Goal: Obtain resource: Obtain resource

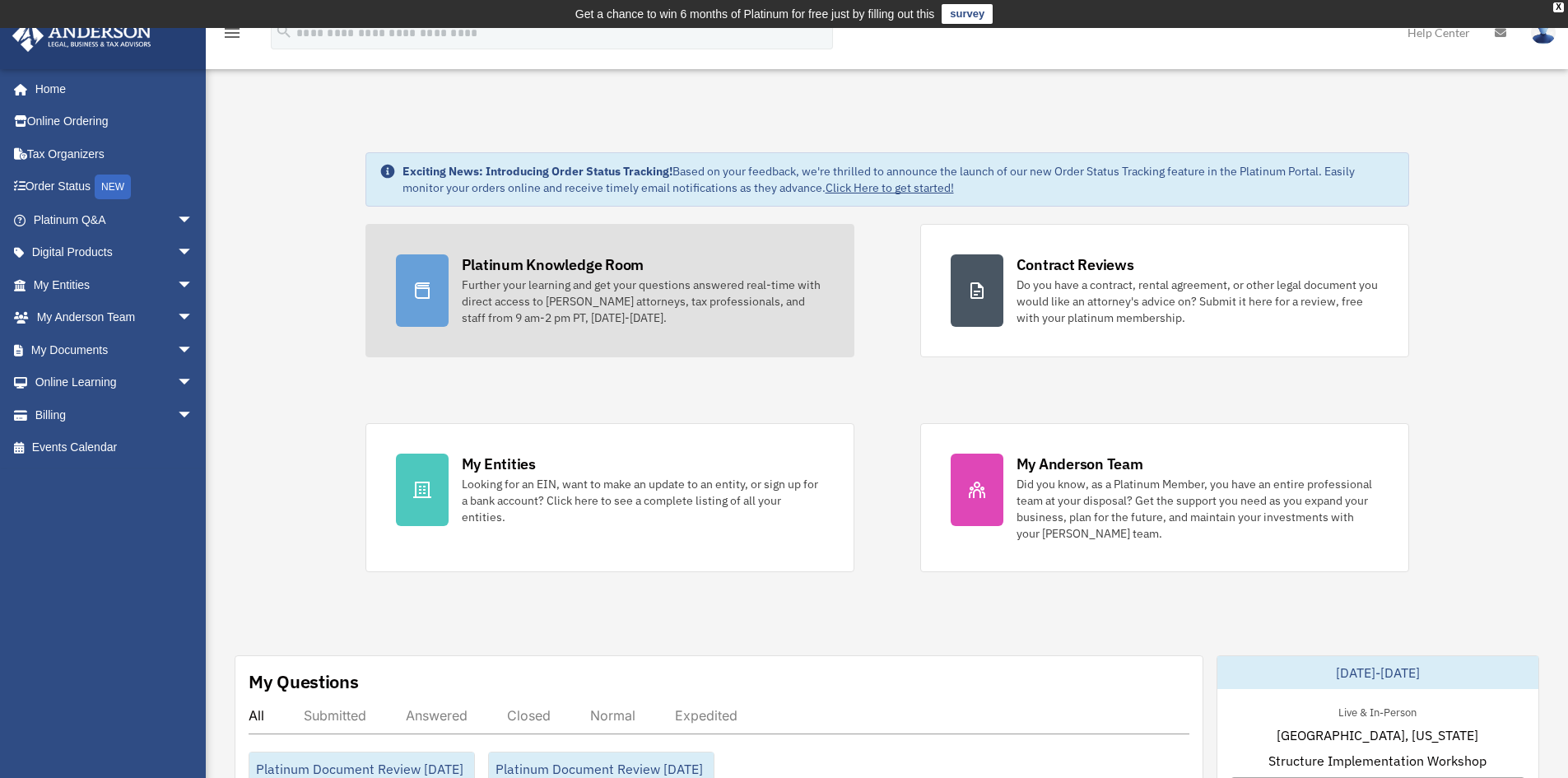
click at [548, 309] on div "Further your learning and get your questions answered real-time with direct acc…" at bounding box center [642, 302] width 362 height 50
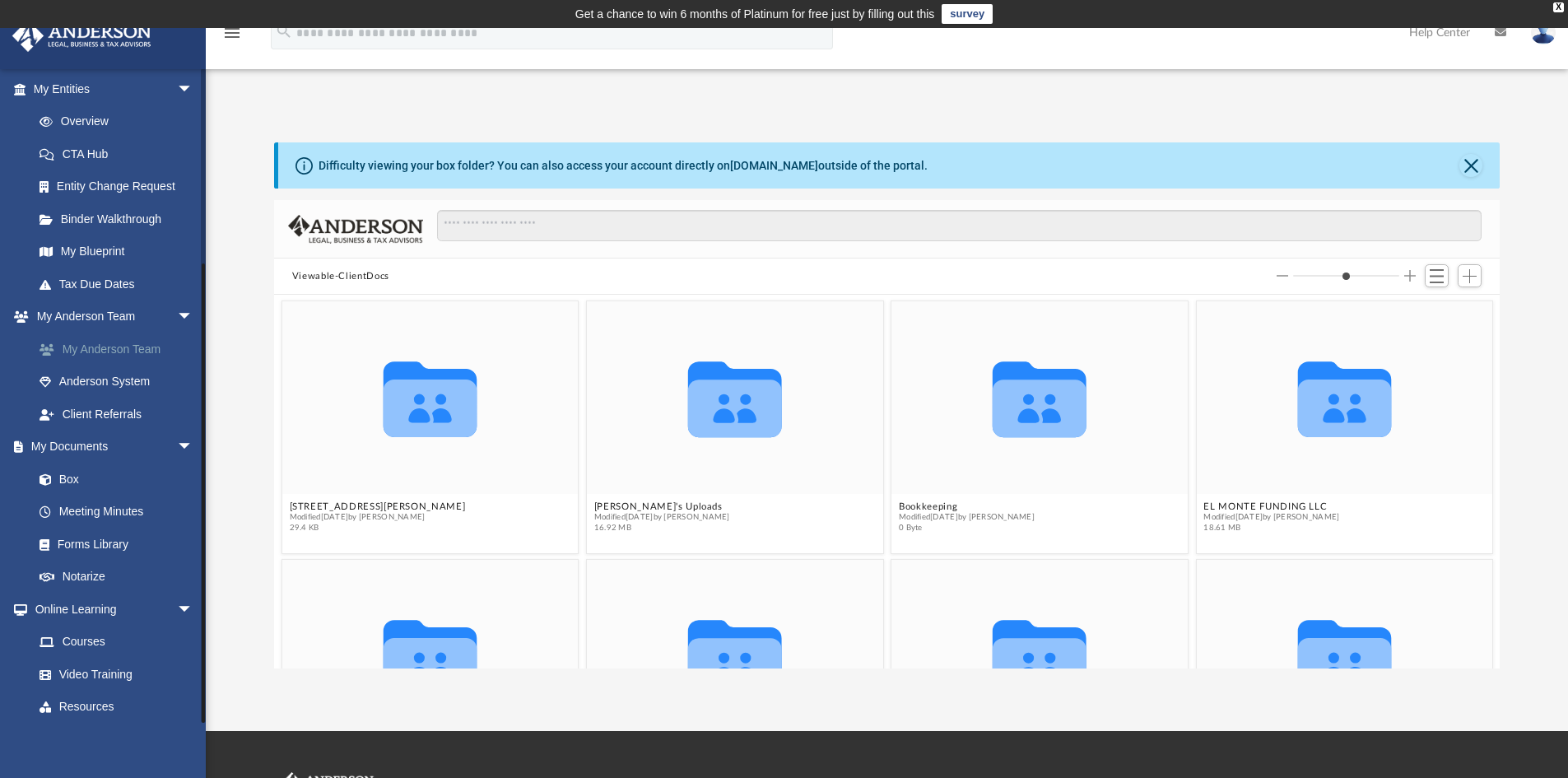
scroll to position [395, 0]
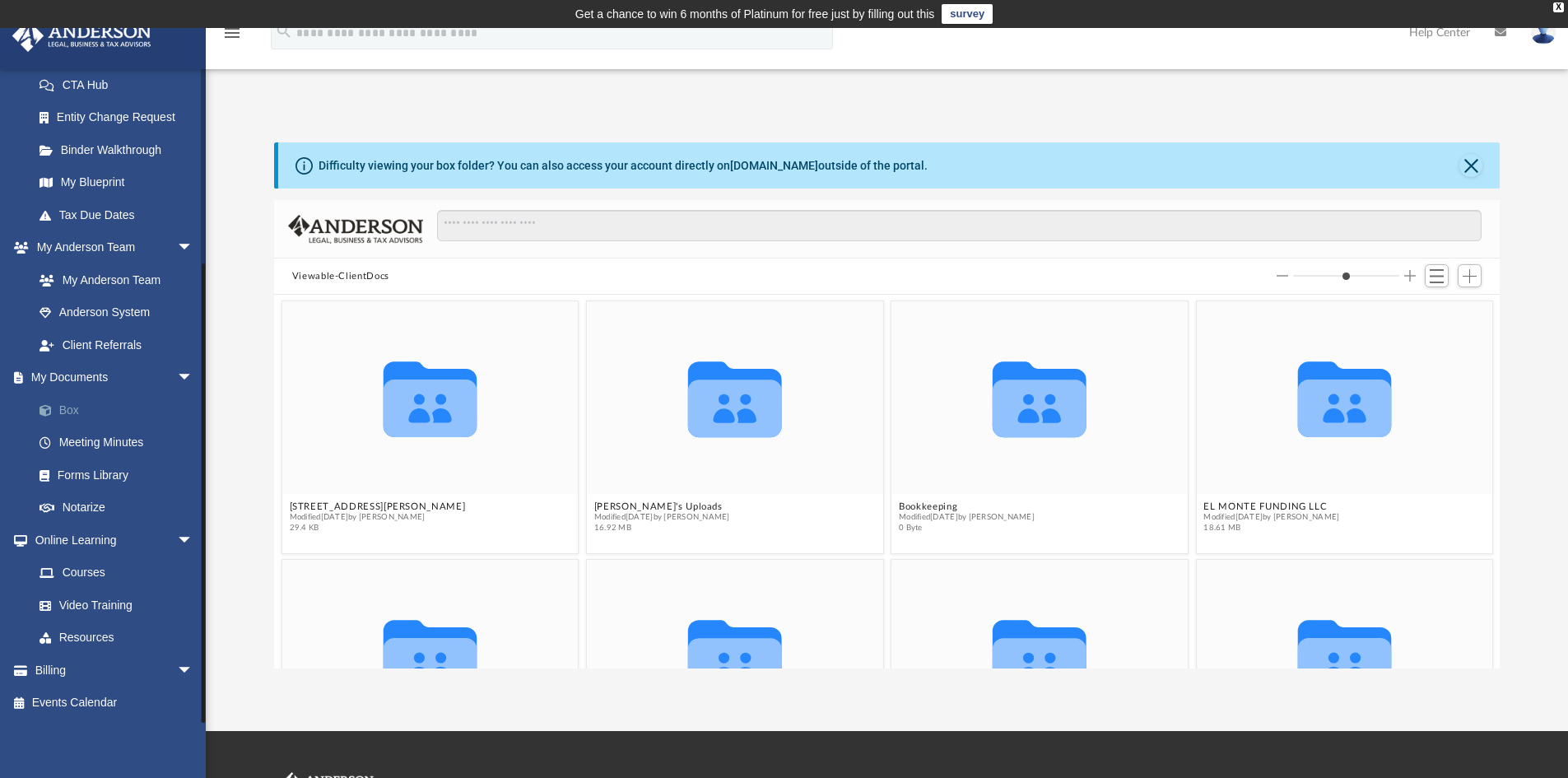
click at [70, 413] on link "Box" at bounding box center [120, 410] width 196 height 33
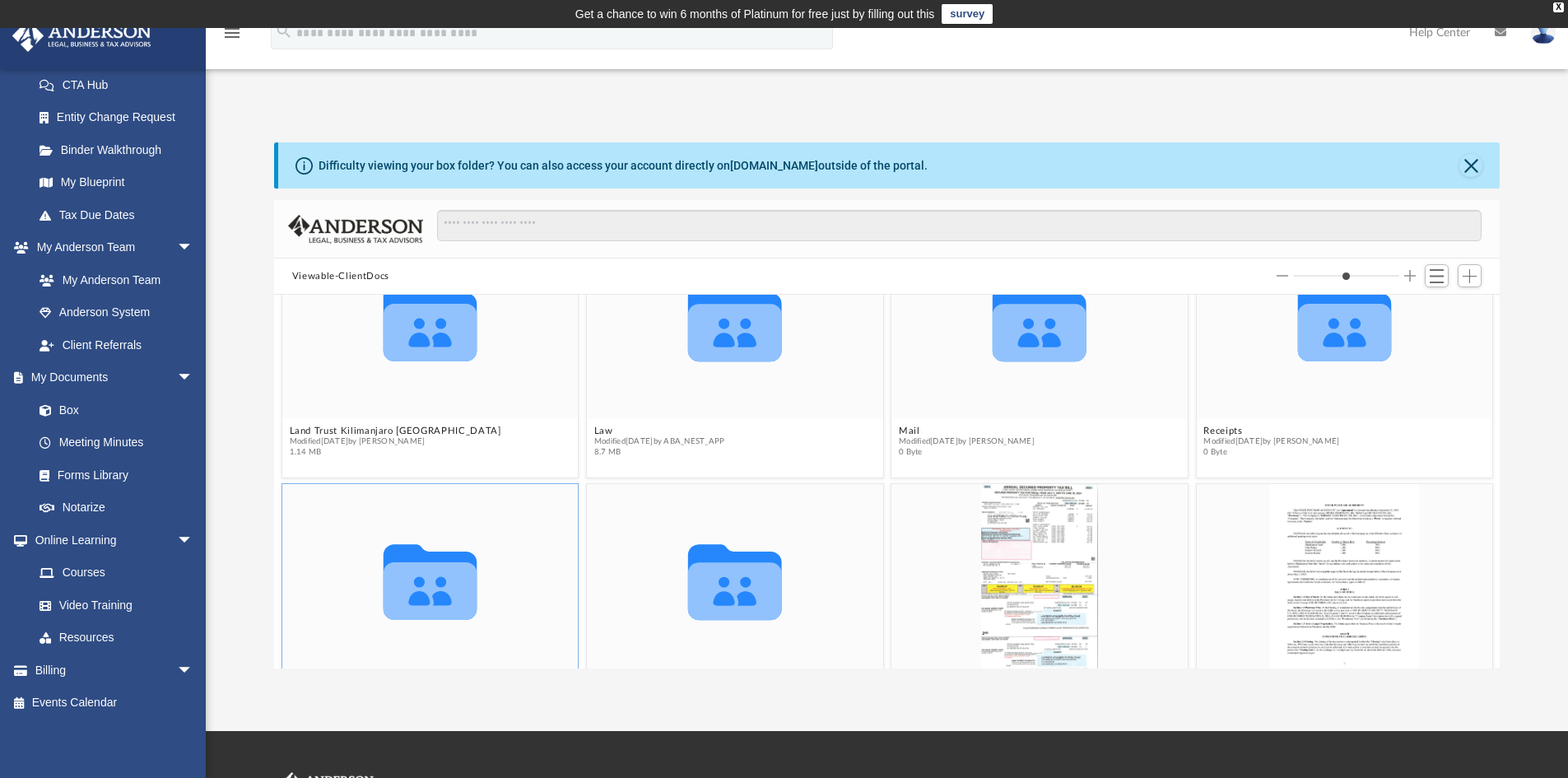
scroll to position [329, 0]
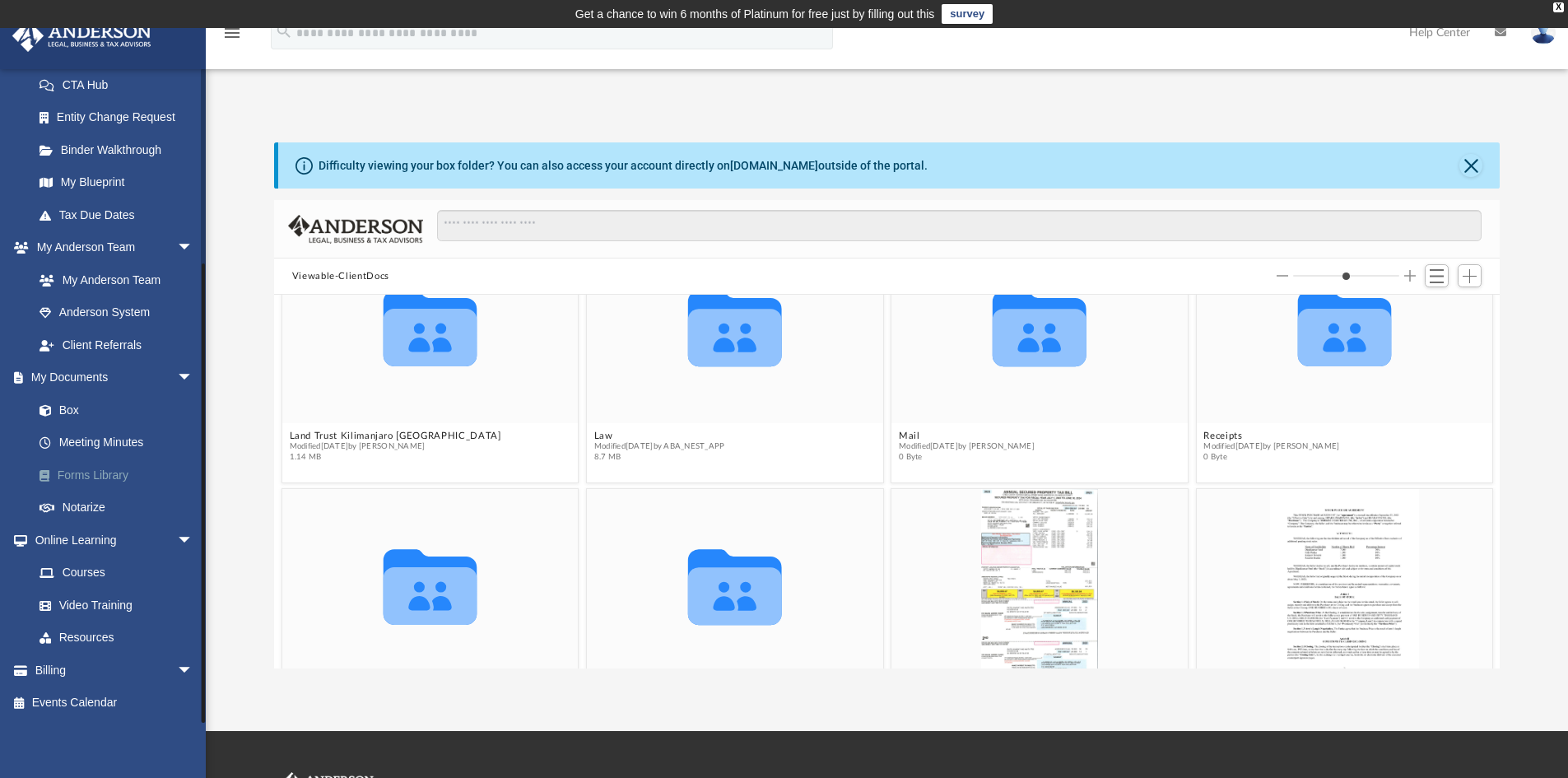
click at [95, 477] on link "Forms Library" at bounding box center [120, 474] width 196 height 33
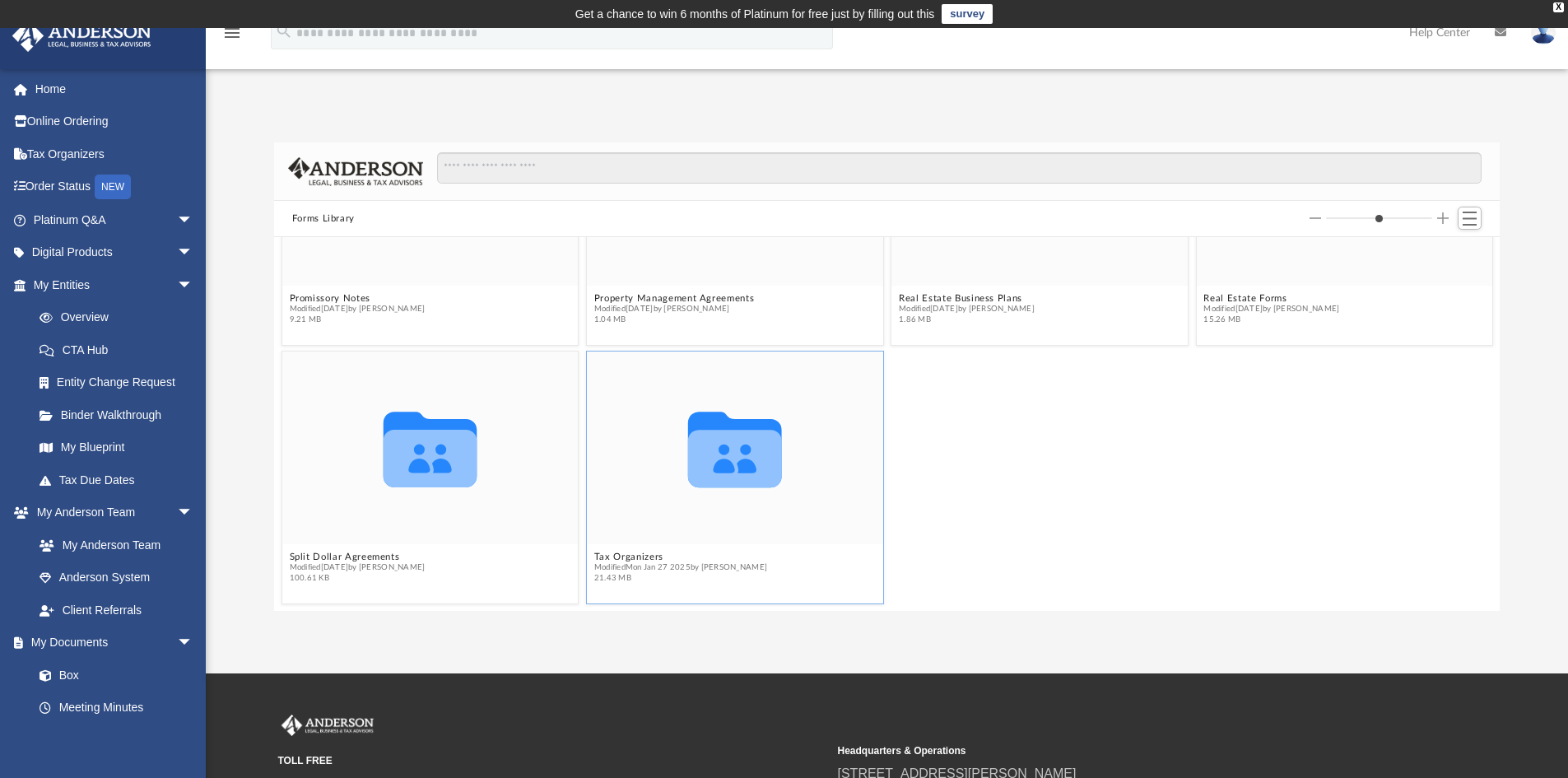
scroll to position [1455, 0]
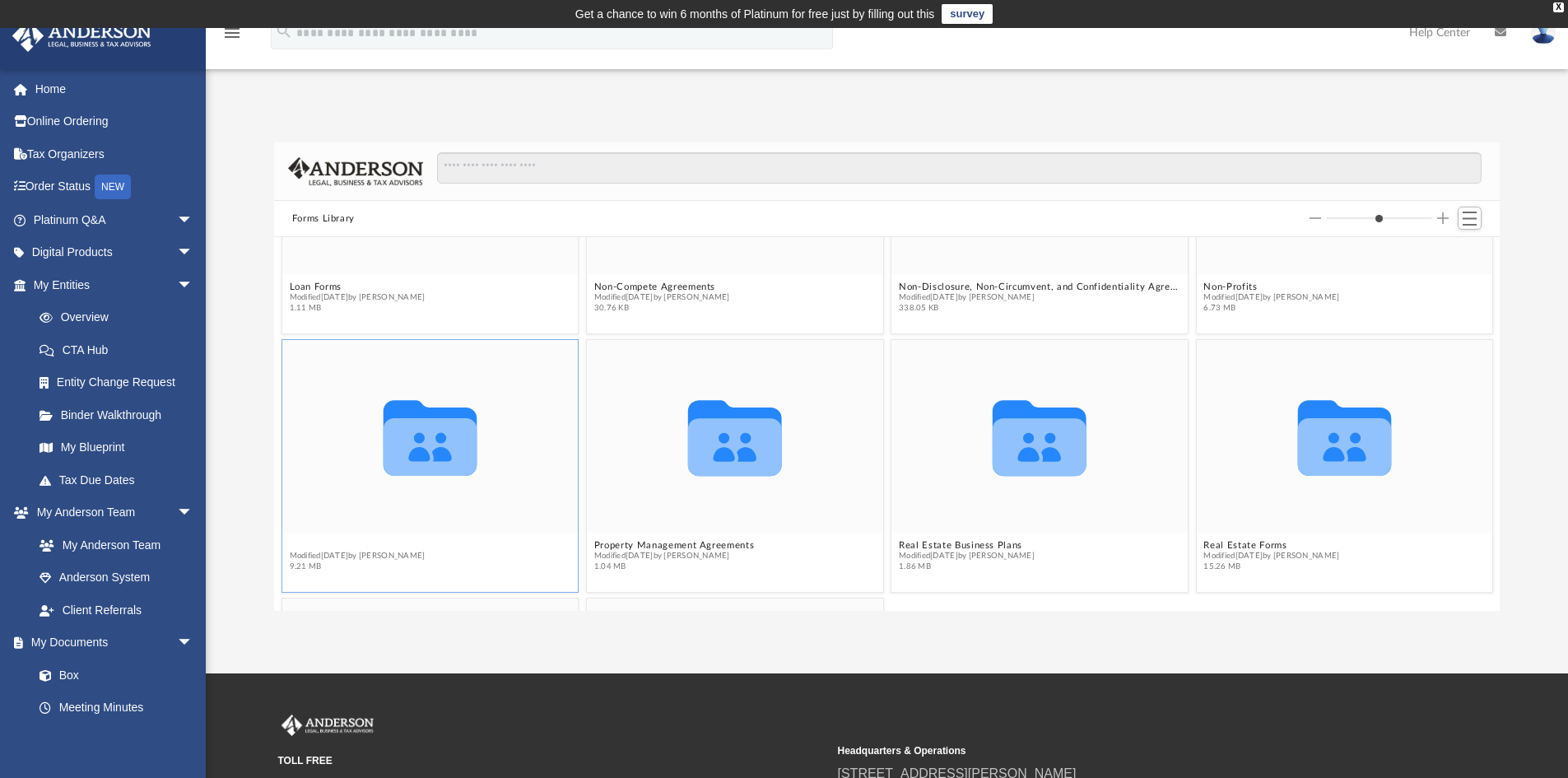
click at [331, 545] on button "Promissory Notes" at bounding box center [356, 545] width 136 height 11
click at [338, 543] on button "Promissory Notes" at bounding box center [356, 545] width 136 height 11
click at [426, 457] on icon "grid" at bounding box center [430, 438] width 94 height 75
click at [340, 553] on span "Modified [DATE] by [PERSON_NAME]" at bounding box center [356, 556] width 136 height 11
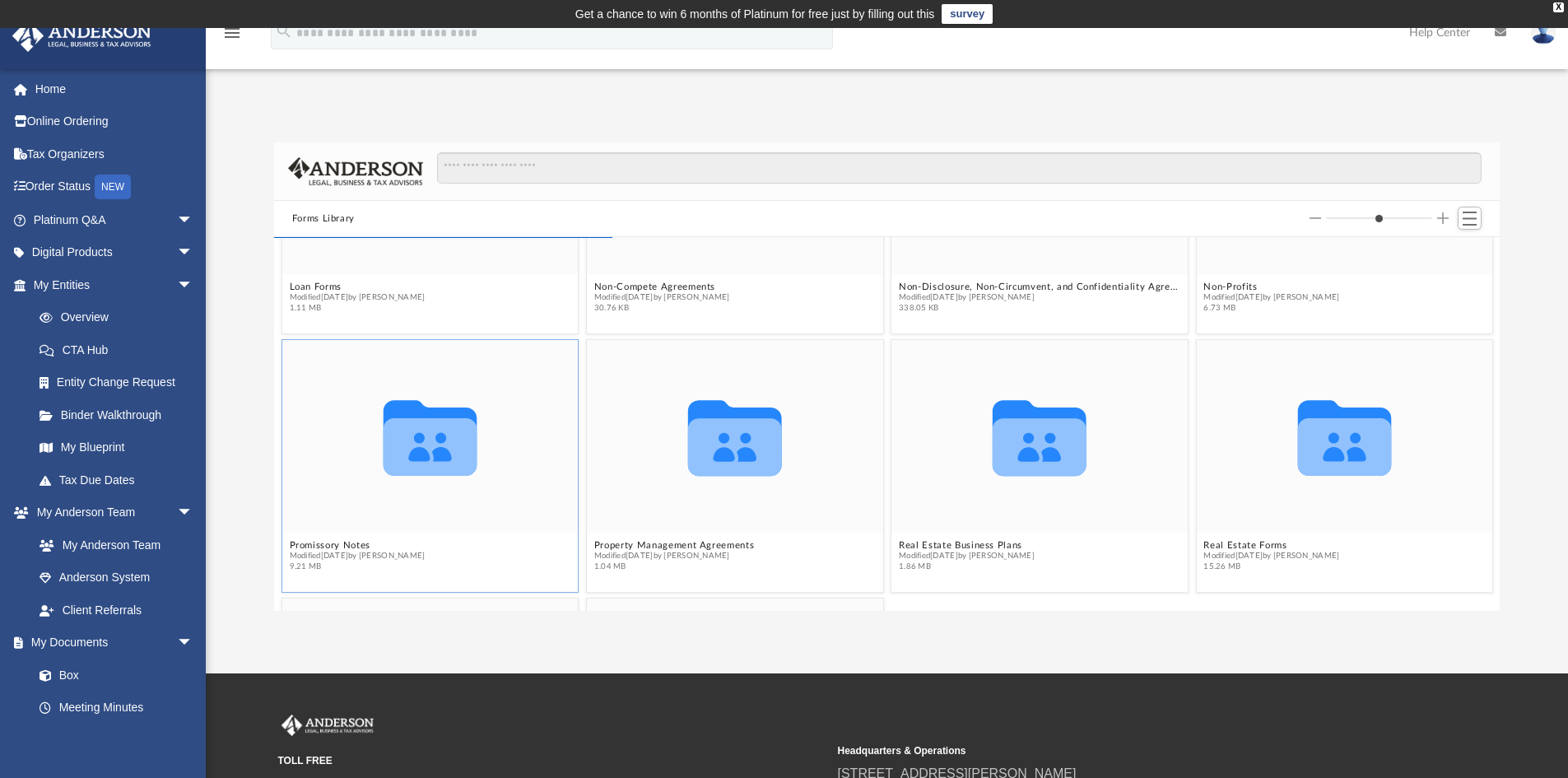
click at [452, 437] on icon "grid" at bounding box center [430, 447] width 94 height 58
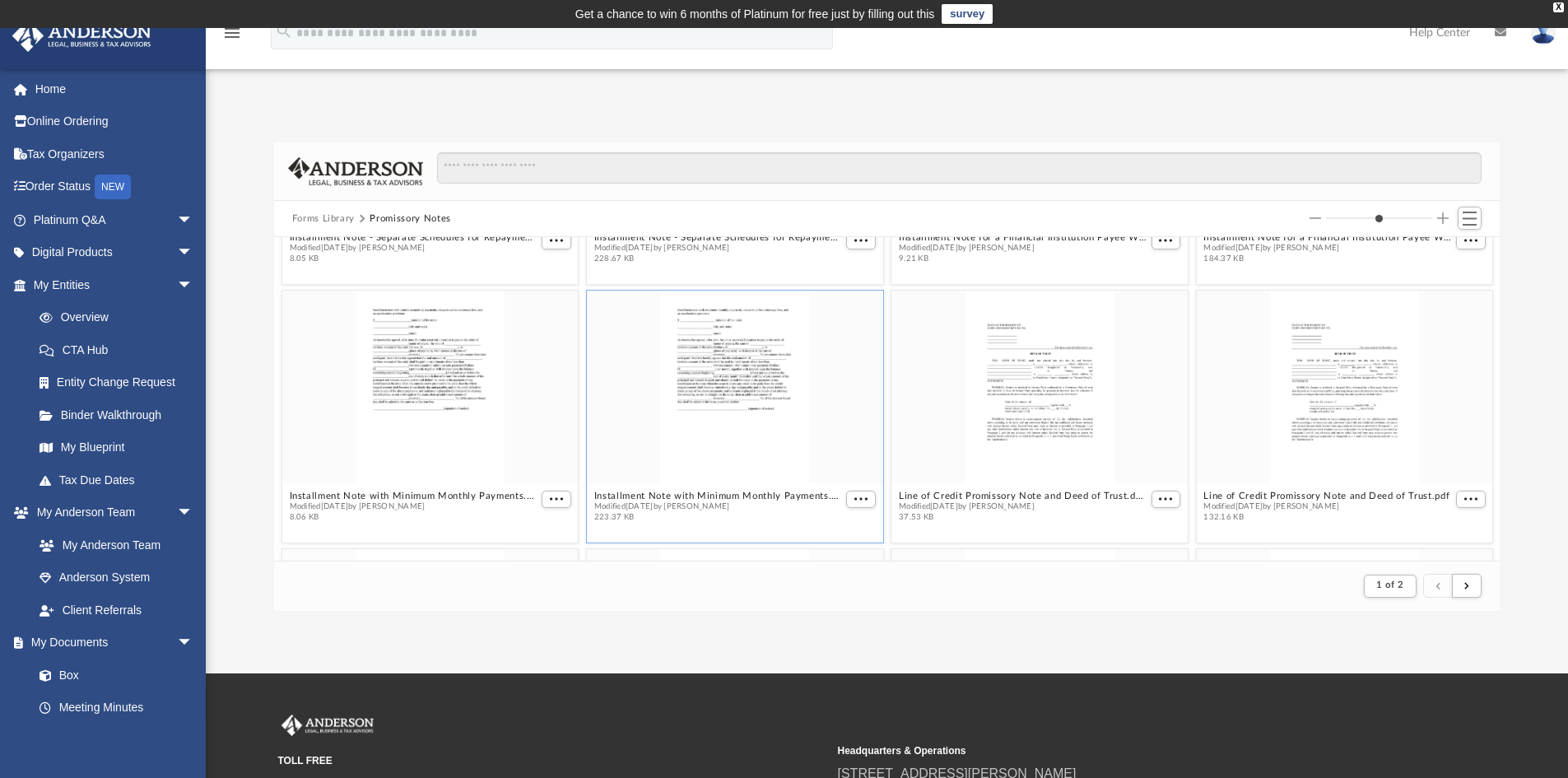
scroll to position [1646, 0]
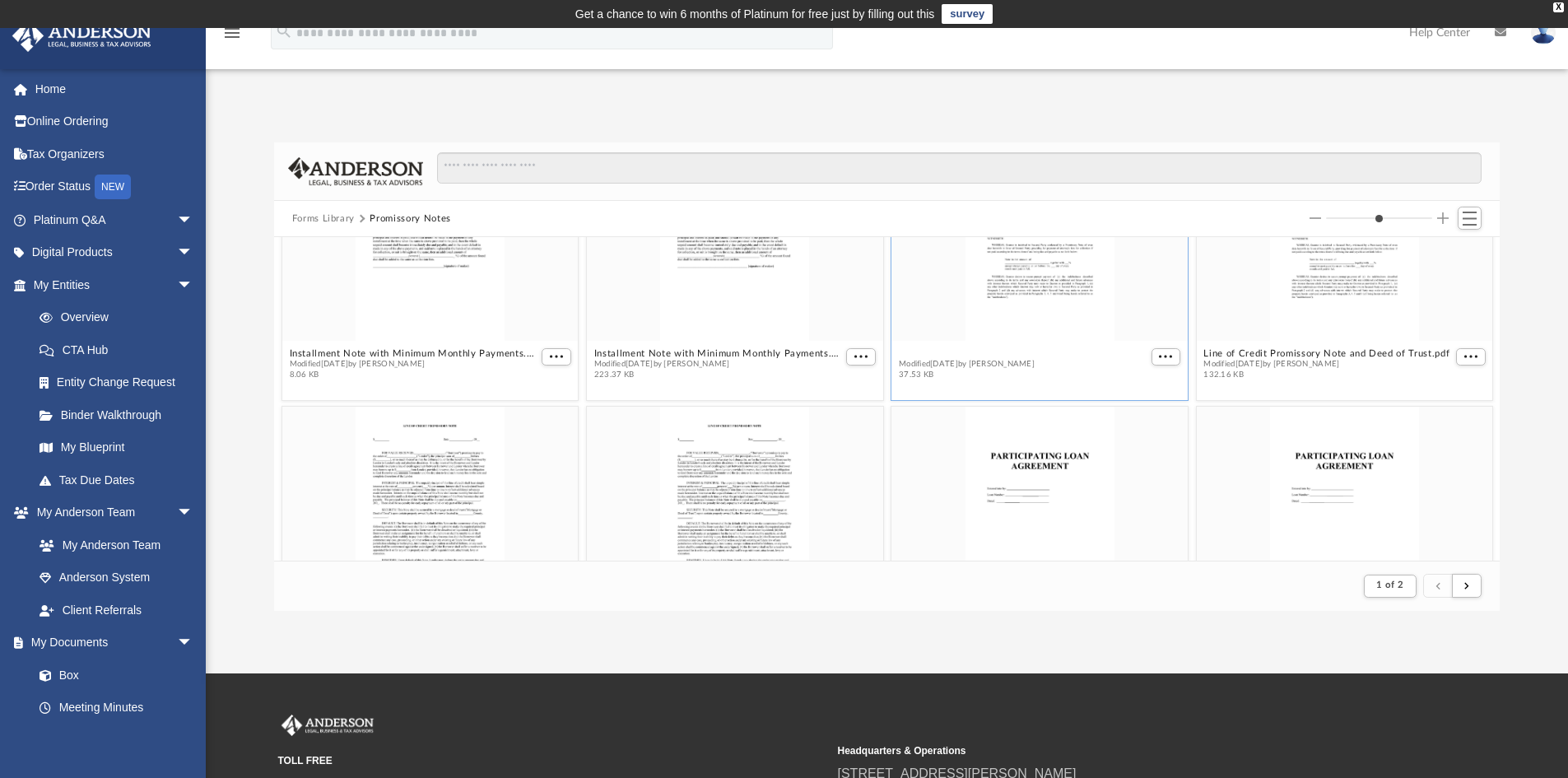
click at [1006, 351] on figure "Line of Credit Promissory Note and Deed of Trust.docx Modified [DATE] by [PERSO…" at bounding box center [1039, 267] width 297 height 238
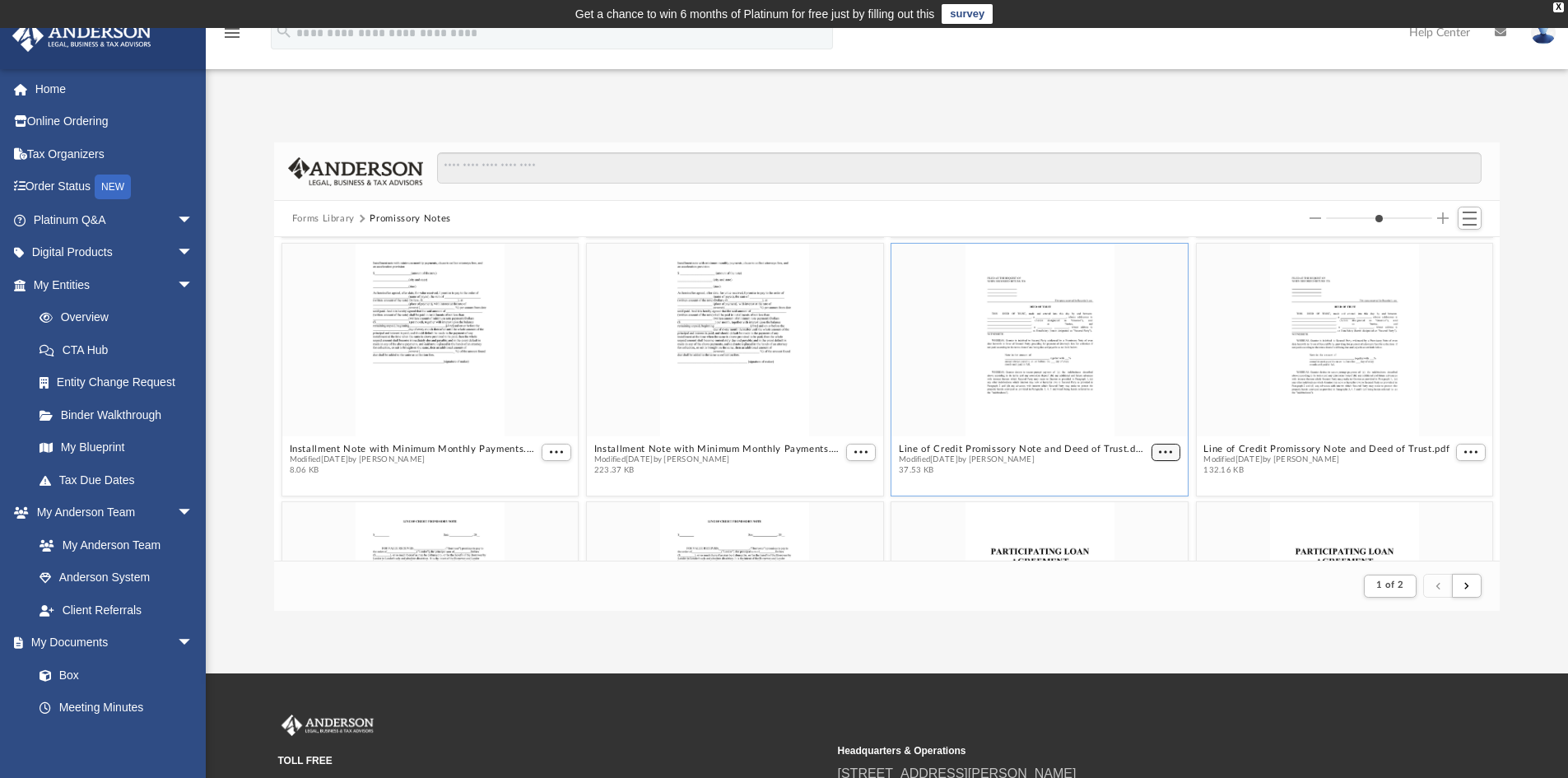
click at [1160, 452] on span "More options" at bounding box center [1165, 452] width 13 height 8
click at [1112, 480] on ul "Preview Download" at bounding box center [1137, 497] width 66 height 70
click at [1123, 479] on li "Preview" at bounding box center [1137, 480] width 48 height 17
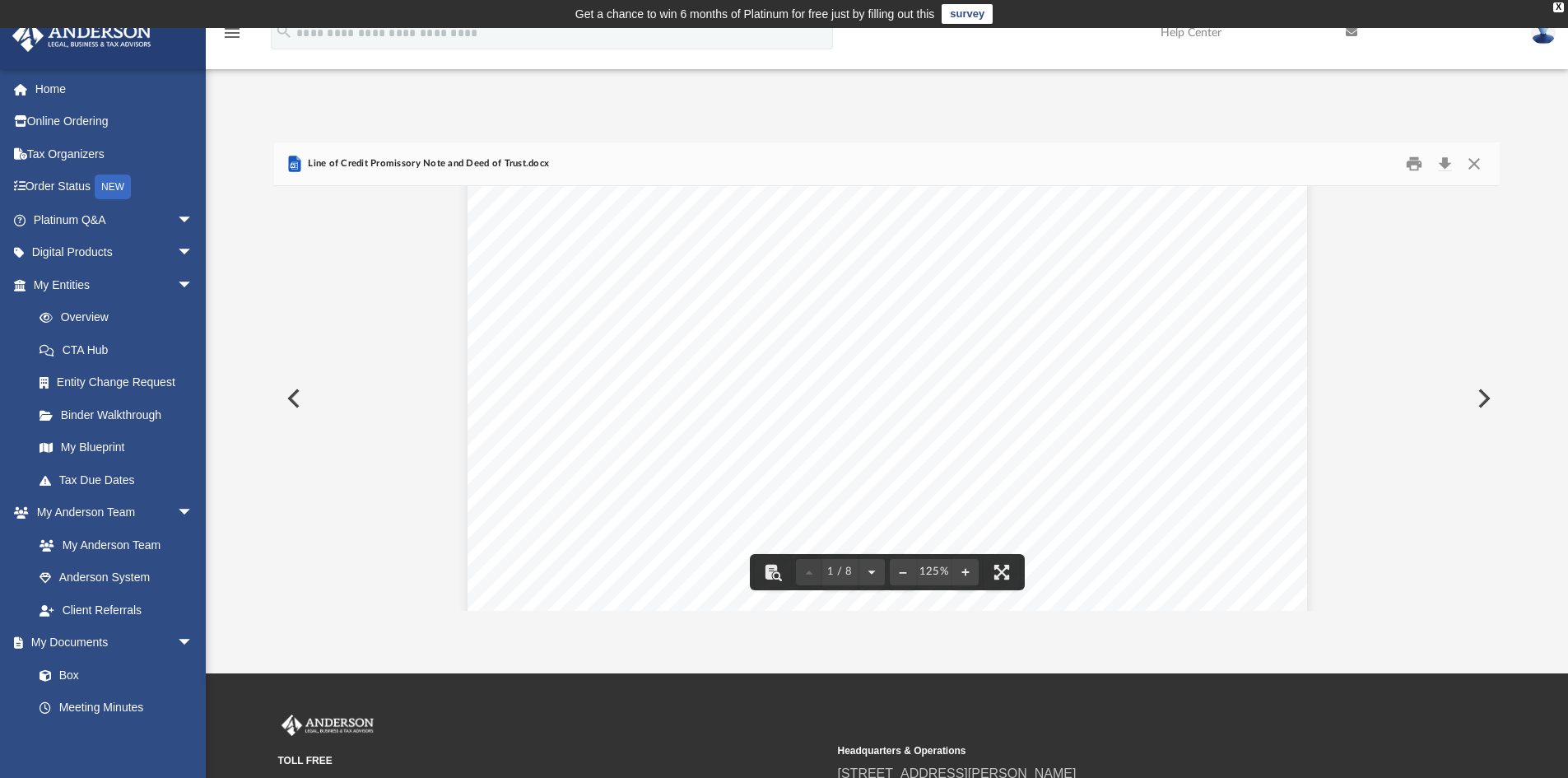
scroll to position [0, 0]
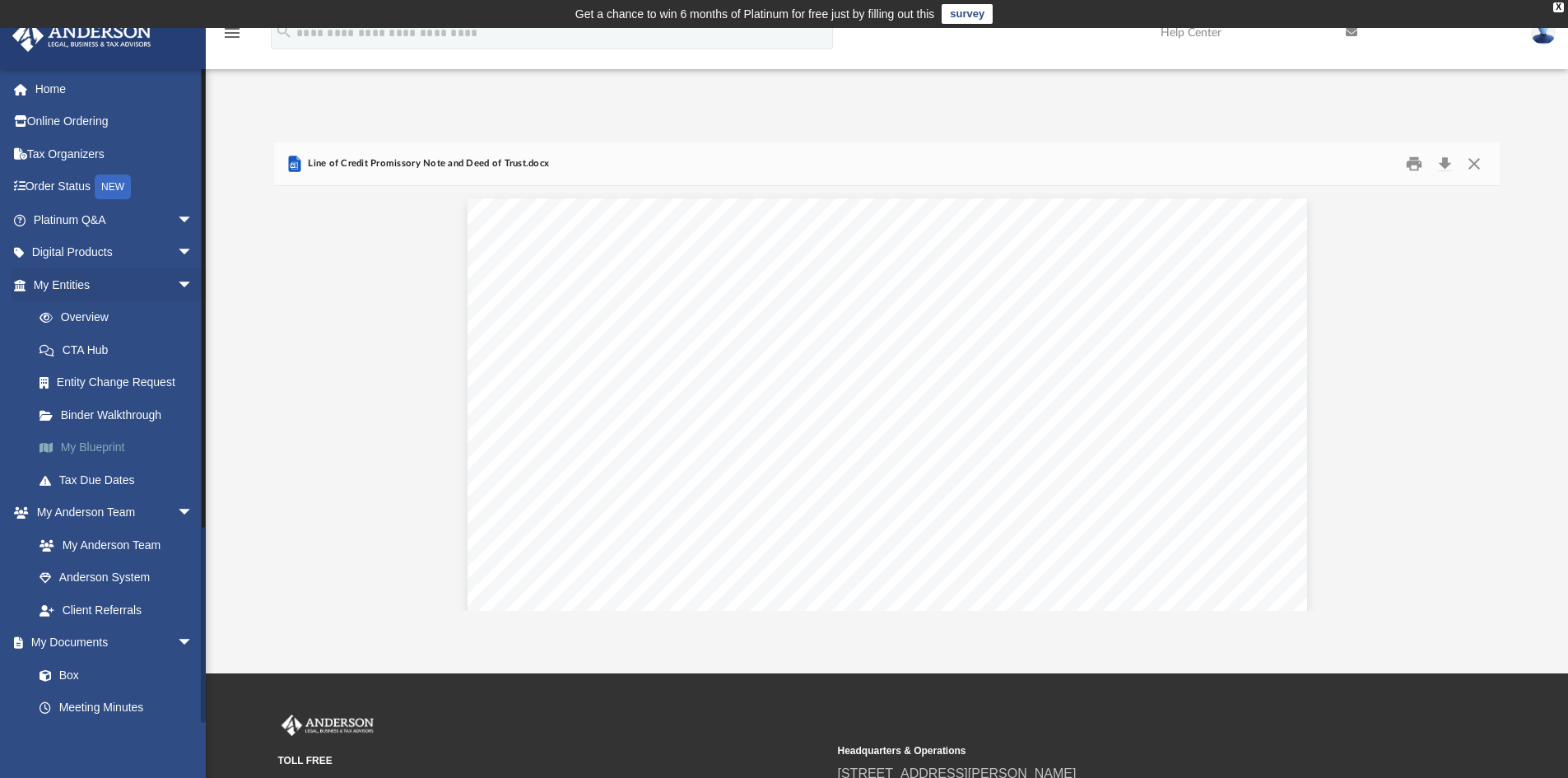
click at [76, 447] on link "My Blueprint" at bounding box center [120, 448] width 196 height 33
